Goal: Information Seeking & Learning: Learn about a topic

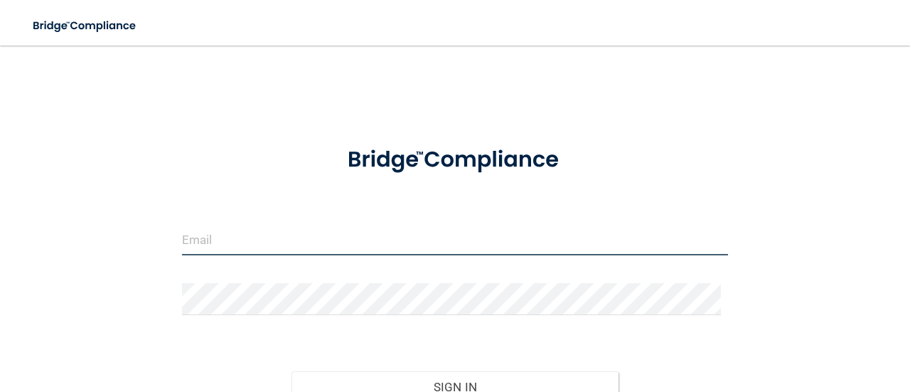
click at [234, 238] on input "email" at bounding box center [455, 239] width 546 height 32
click at [226, 242] on input "email" at bounding box center [455, 239] width 546 height 32
type input "[EMAIL_ADDRESS][DOMAIN_NAME]"
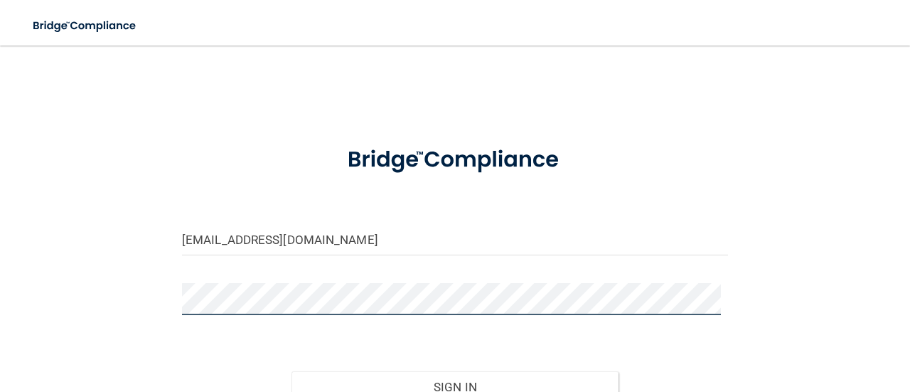
click at [291, 371] on button "Sign In" at bounding box center [455, 386] width 328 height 31
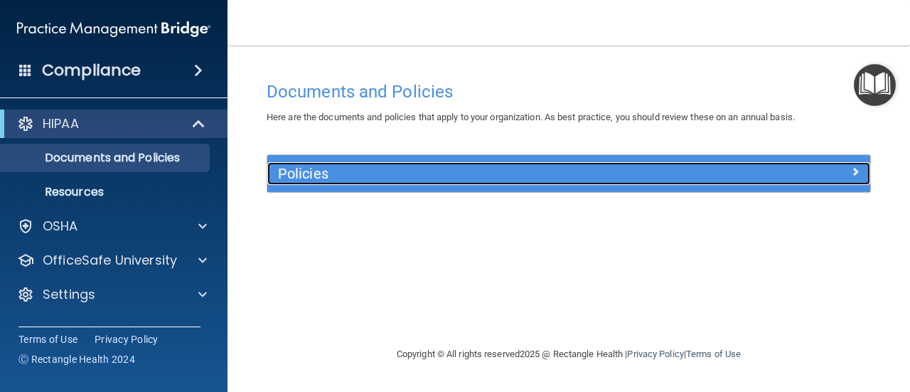
click at [384, 168] on h5 "Policies" at bounding box center [493, 174] width 431 height 16
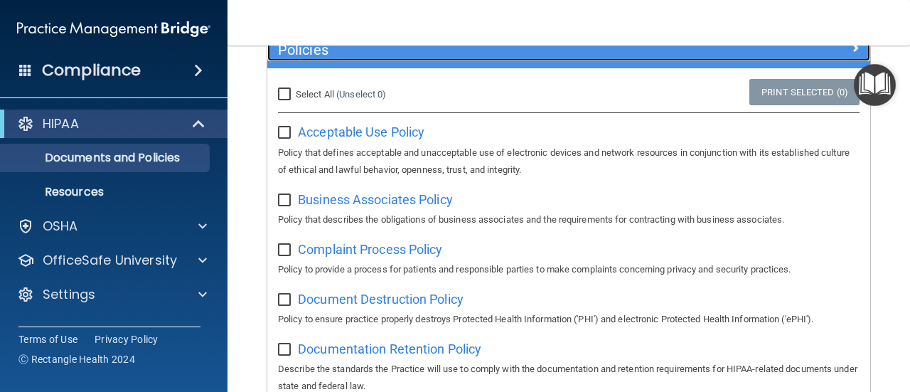
scroll to position [142, 0]
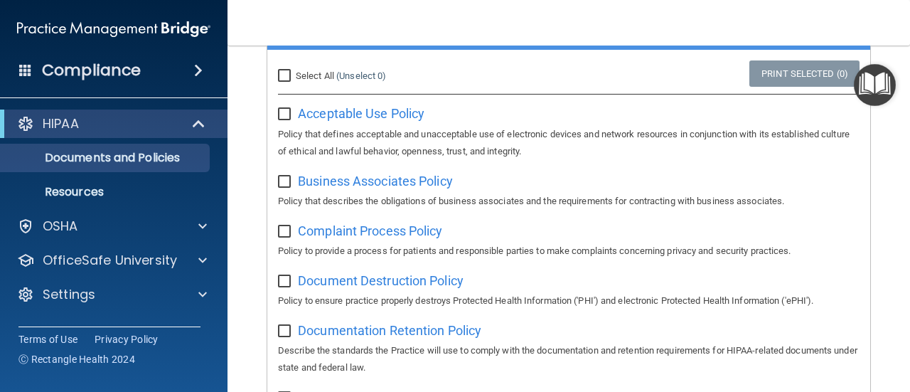
click at [291, 113] on input "checkbox" at bounding box center [286, 114] width 16 height 11
checkbox input "false"
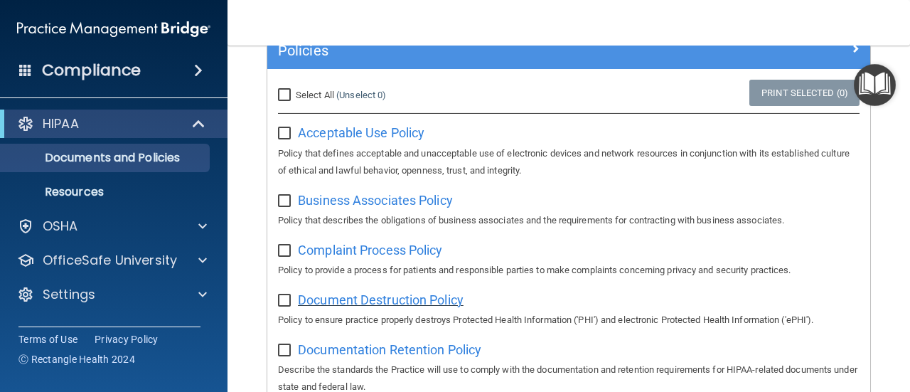
scroll to position [0, 0]
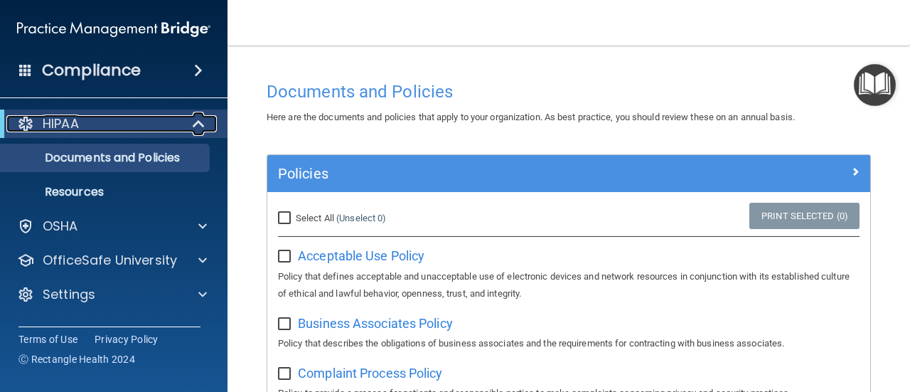
click at [166, 117] on div "HIPAA" at bounding box center [94, 123] width 176 height 17
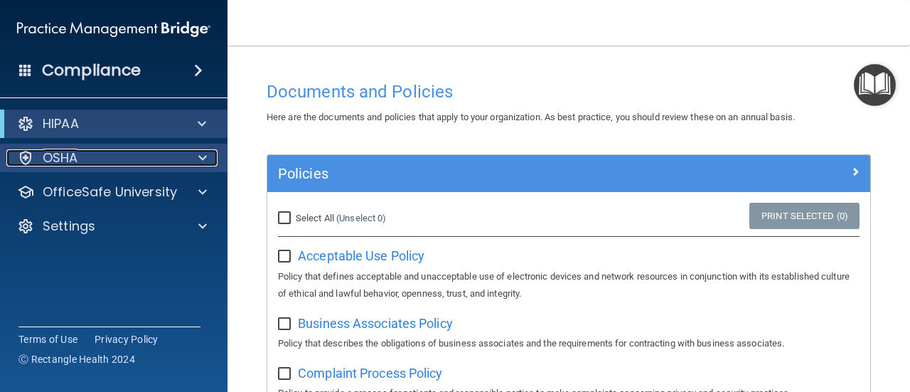
click at [152, 149] on div "OSHA" at bounding box center [94, 157] width 176 height 17
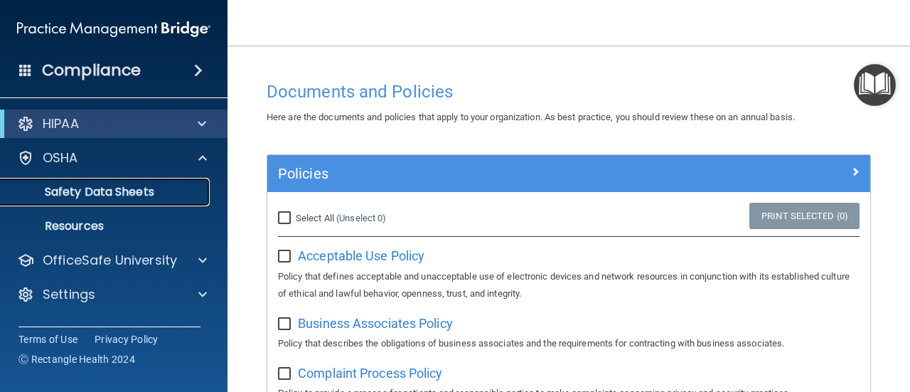
click at [134, 191] on p "Safety Data Sheets" at bounding box center [106, 192] width 194 height 14
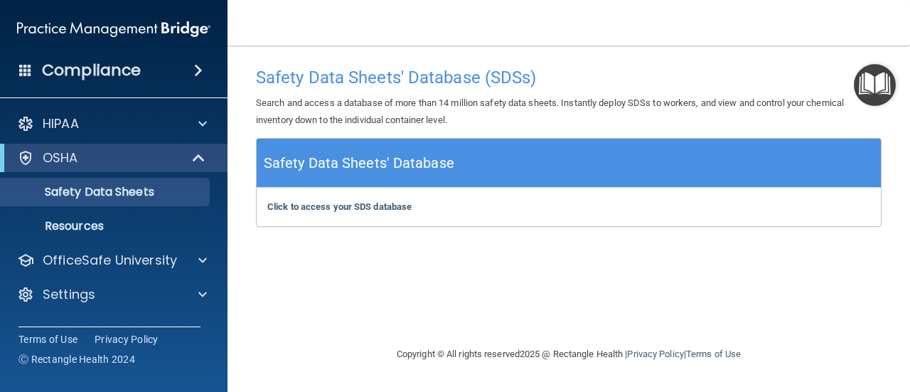
click at [146, 72] on div "Compliance" at bounding box center [113, 70] width 227 height 31
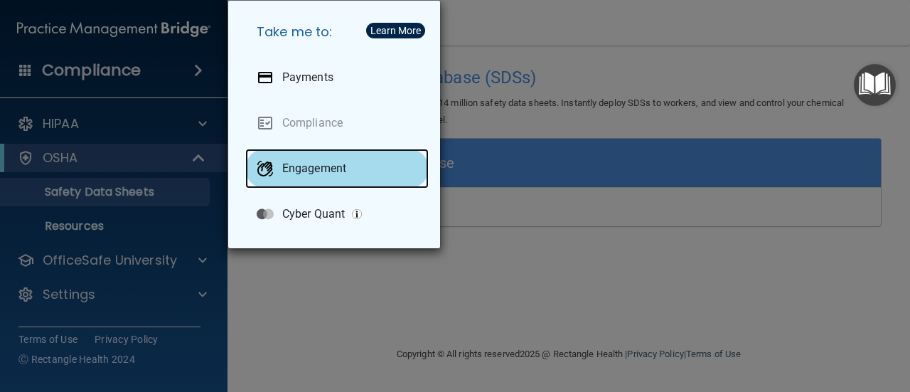
click at [303, 173] on p "Engagement" at bounding box center [314, 168] width 64 height 14
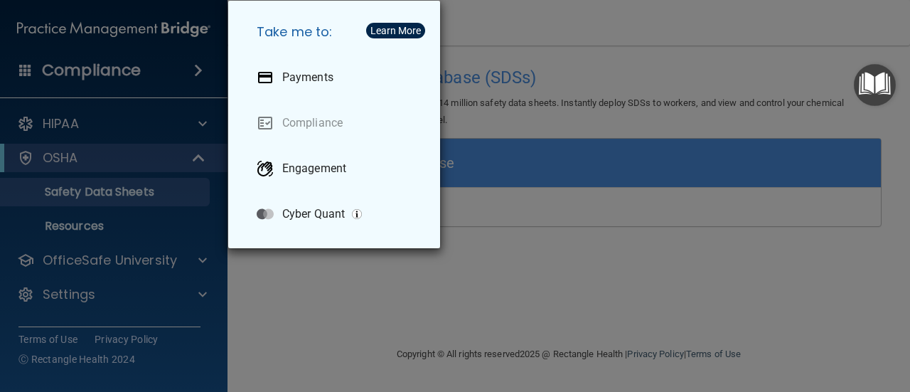
click at [293, 265] on div "Take me to: Payments Compliance Engagement Cyber Quant" at bounding box center [455, 196] width 910 height 392
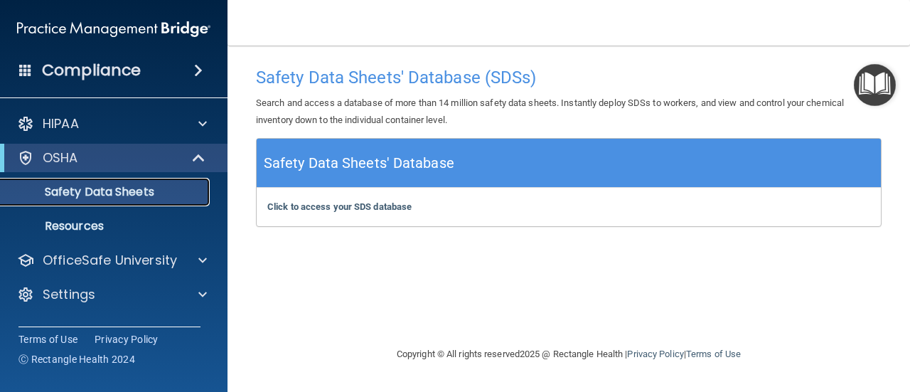
click at [101, 195] on p "Safety Data Sheets" at bounding box center [106, 192] width 194 height 14
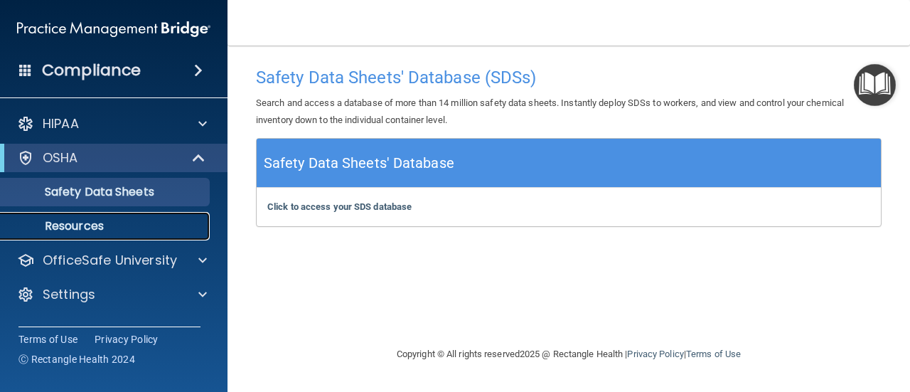
click at [94, 225] on p "Resources" at bounding box center [106, 226] width 194 height 14
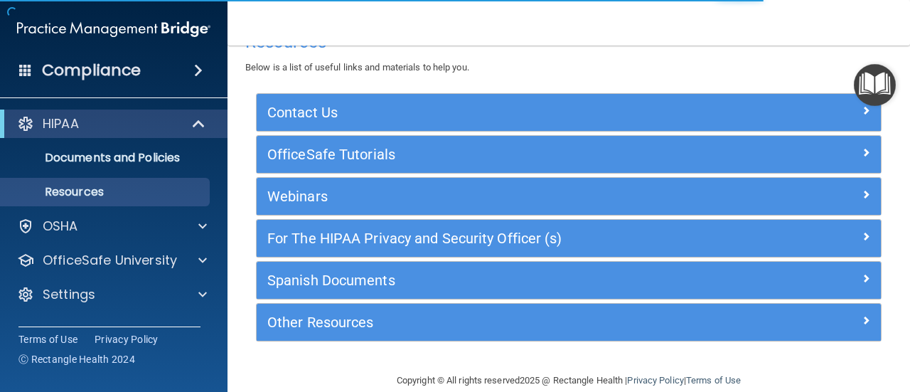
scroll to position [55, 0]
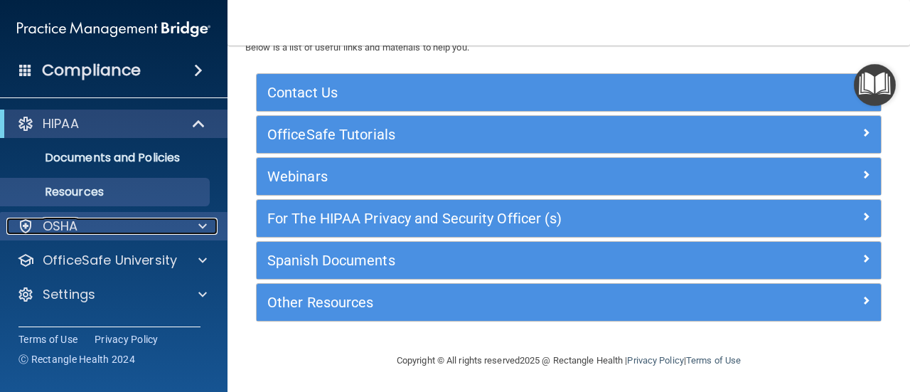
click at [164, 230] on div "OSHA" at bounding box center [94, 225] width 176 height 17
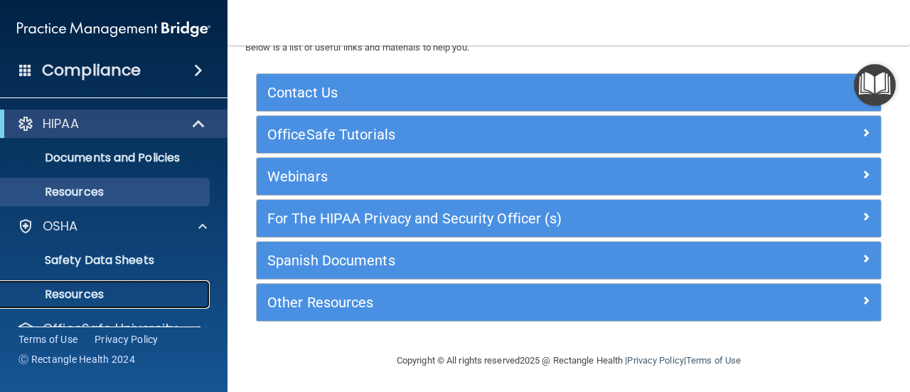
click at [159, 288] on p "Resources" at bounding box center [106, 294] width 194 height 14
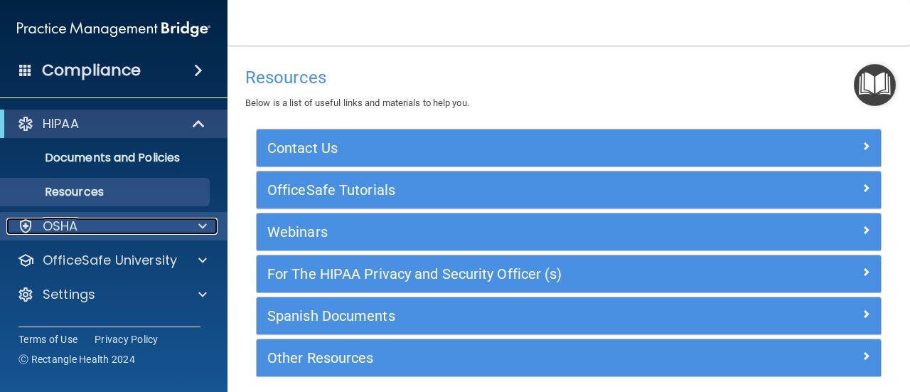
click at [192, 225] on div at bounding box center [201, 225] width 36 height 17
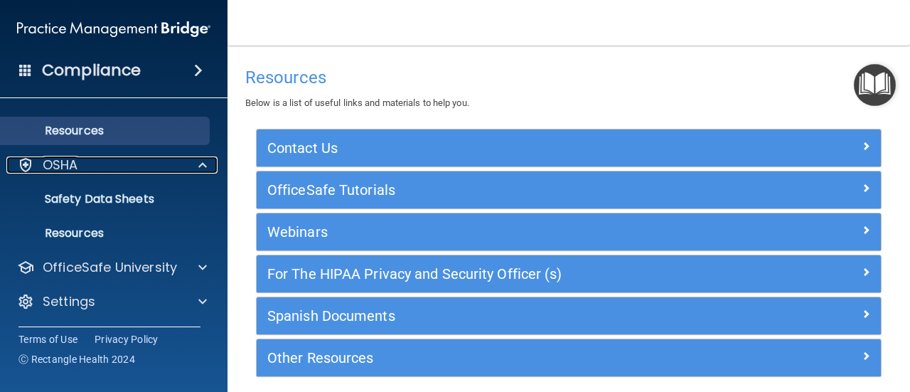
scroll to position [55, 0]
